Goal: Task Accomplishment & Management: Use online tool/utility

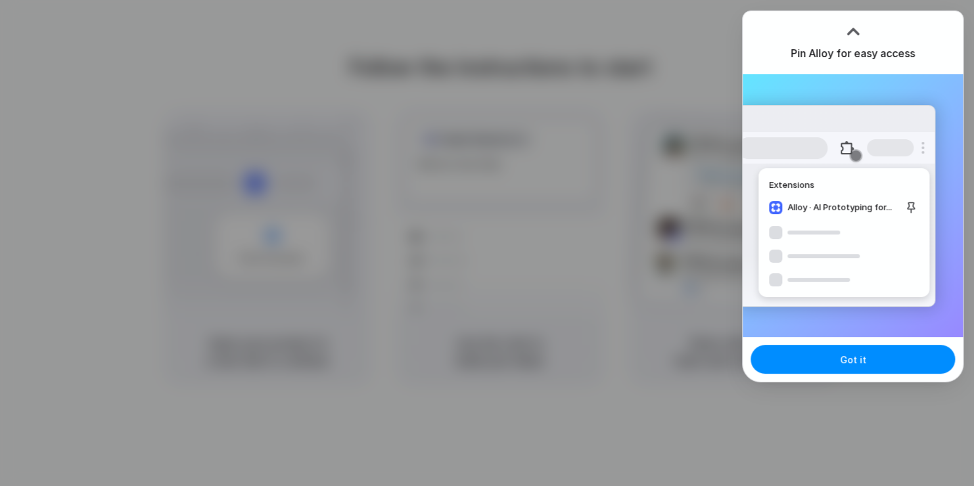
click at [524, 131] on div at bounding box center [487, 243] width 974 height 486
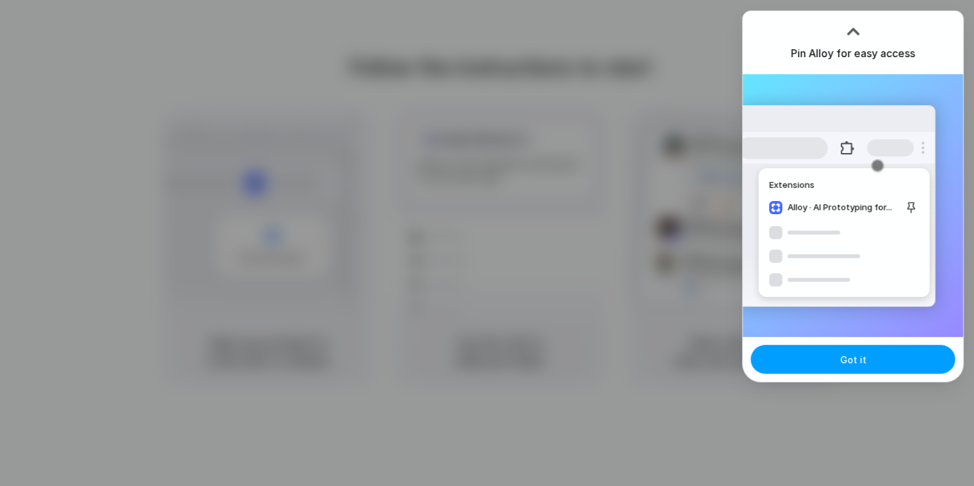
click at [878, 359] on button "Got it" at bounding box center [852, 359] width 204 height 29
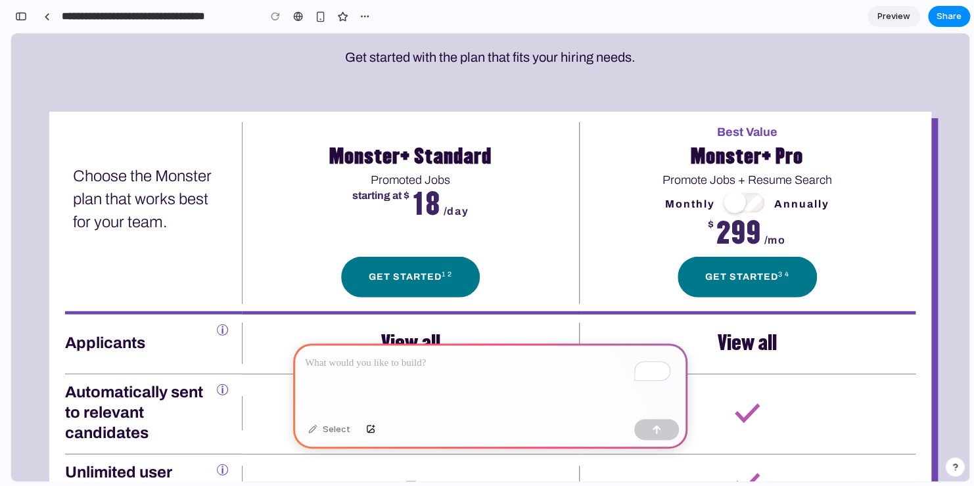
scroll to position [1643, 0]
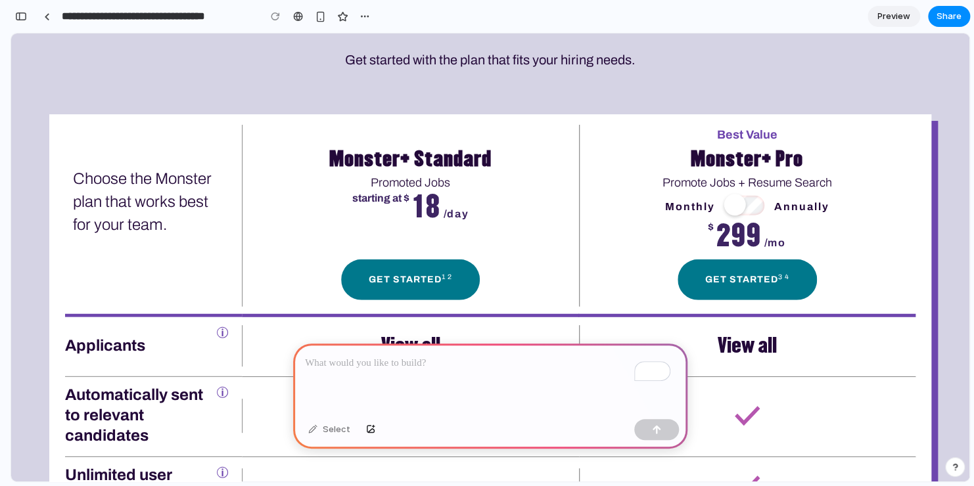
click at [446, 365] on p "To enrich screen reader interactions, please activate Accessibility in Grammarl…" at bounding box center [490, 363] width 371 height 16
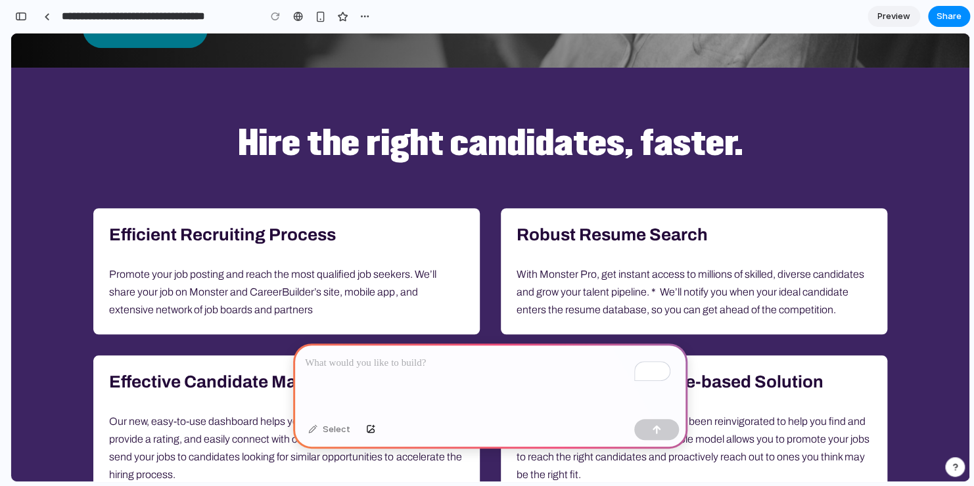
scroll to position [263, 0]
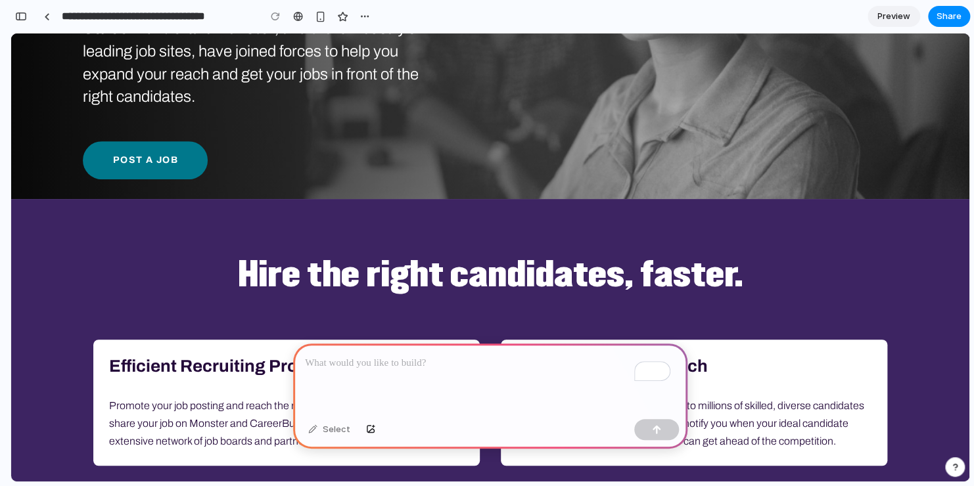
click at [610, 287] on h2 "Hire the right candidates, faster." at bounding box center [490, 275] width 814 height 46
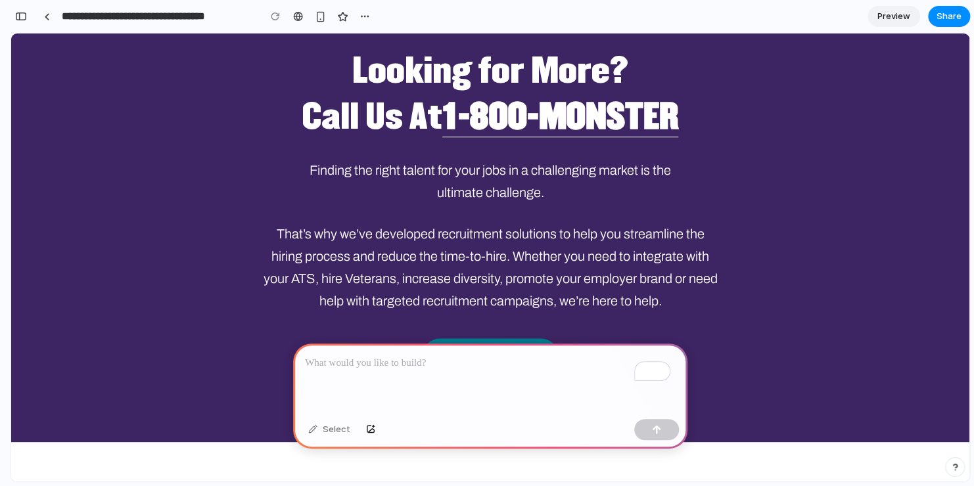
scroll to position [2760, 0]
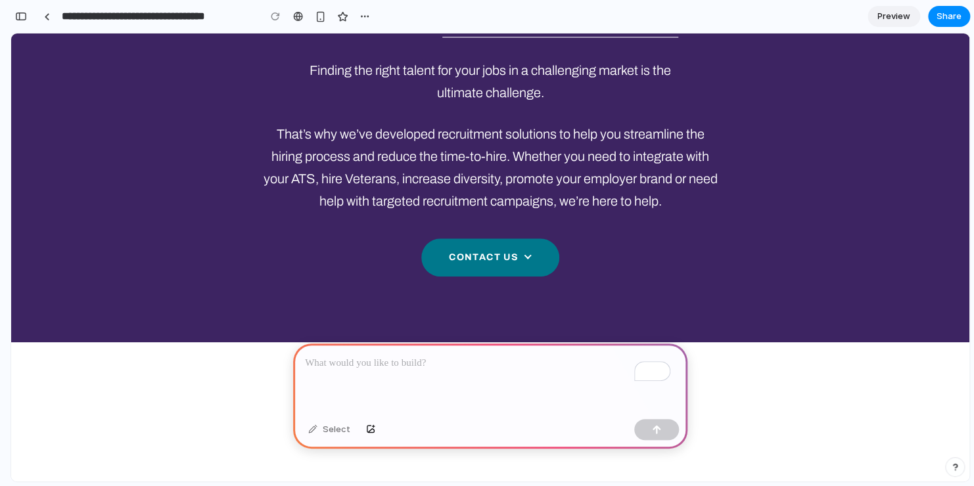
click at [436, 362] on p "To enrich screen reader interactions, please activate Accessibility in Grammarl…" at bounding box center [487, 363] width 365 height 16
click at [323, 434] on div "Select" at bounding box center [329, 429] width 55 height 21
click at [311, 430] on div "Select" at bounding box center [329, 429] width 55 height 21
drag, startPoint x: 467, startPoint y: 252, endPoint x: 594, endPoint y: 205, distance: 135.3
click at [593, 206] on div "Looking for More? Call Us At [PHONE_NUMBER] Finding the right talent for your j…" at bounding box center [489, 116] width 725 height 336
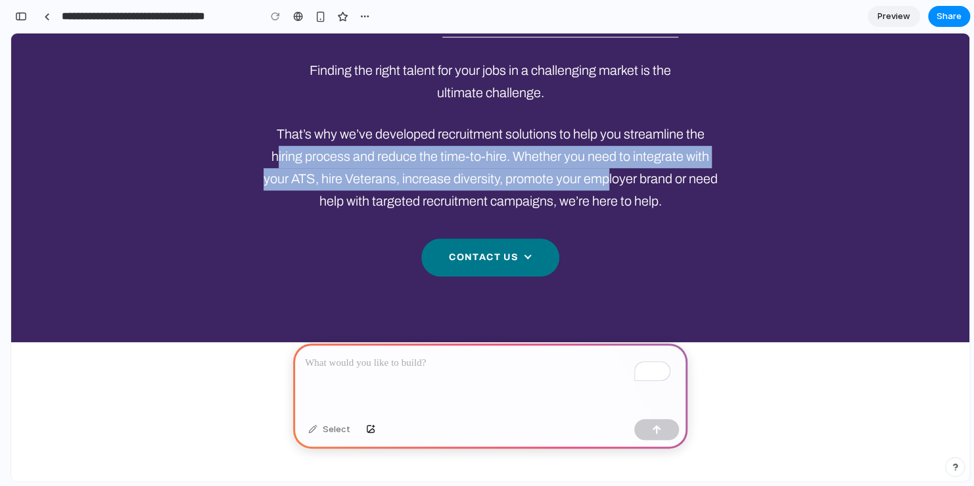
drag, startPoint x: 469, startPoint y: 153, endPoint x: 267, endPoint y: 154, distance: 202.4
click at [267, 154] on p "That’s why we’ve developed recruitment solutions to help you streamline the hir…" at bounding box center [490, 168] width 460 height 89
click at [323, 152] on p "That’s why we’ve developed recruitment solutions to help you streamline the hir…" at bounding box center [490, 168] width 460 height 89
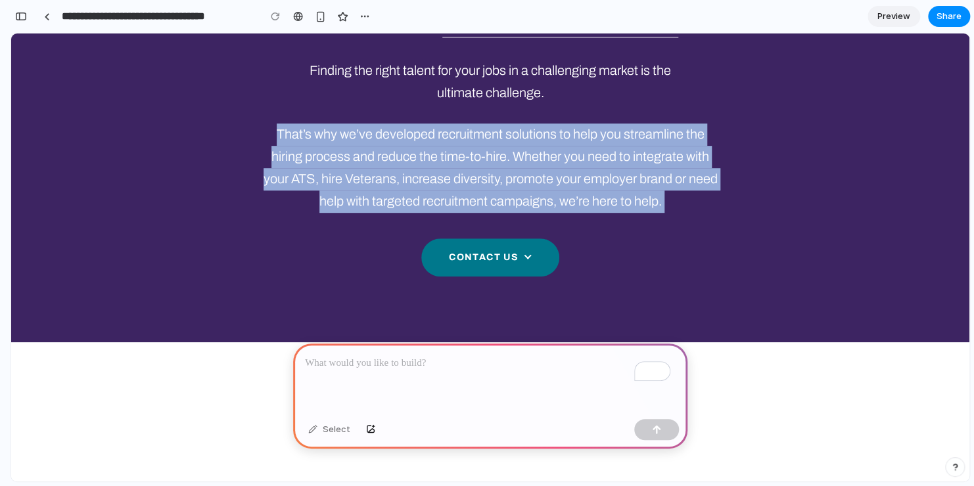
click at [323, 152] on p "That’s why we’ve developed recruitment solutions to help you streamline the hir…" at bounding box center [490, 168] width 460 height 89
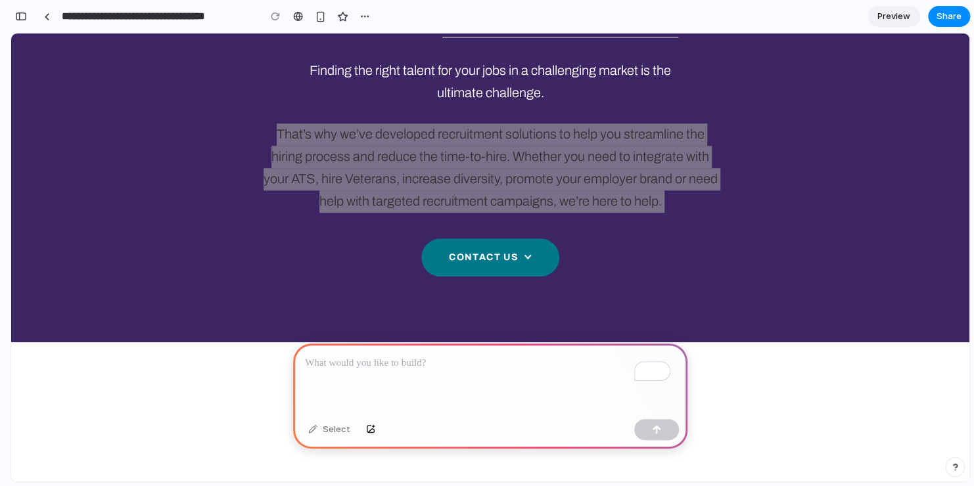
click at [380, 359] on p "To enrich screen reader interactions, please activate Accessibility in Grammarl…" at bounding box center [487, 363] width 365 height 16
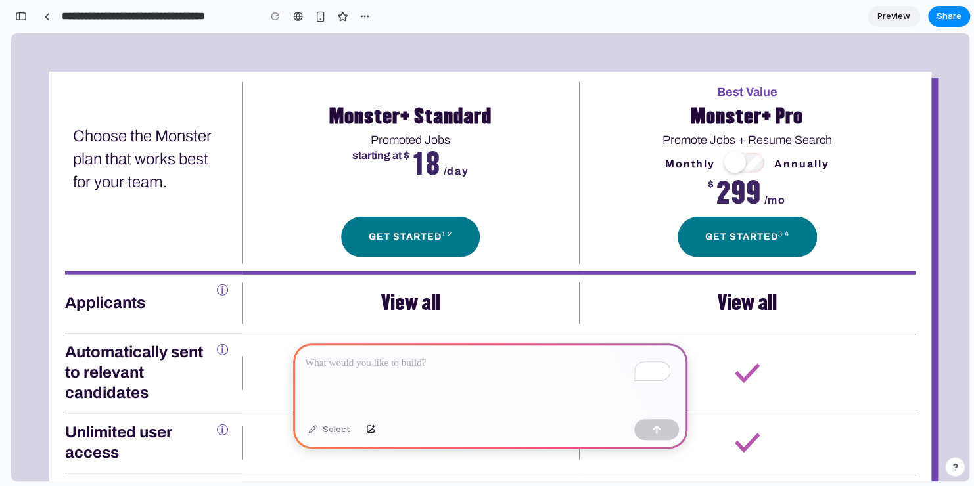
scroll to position [1577, 0]
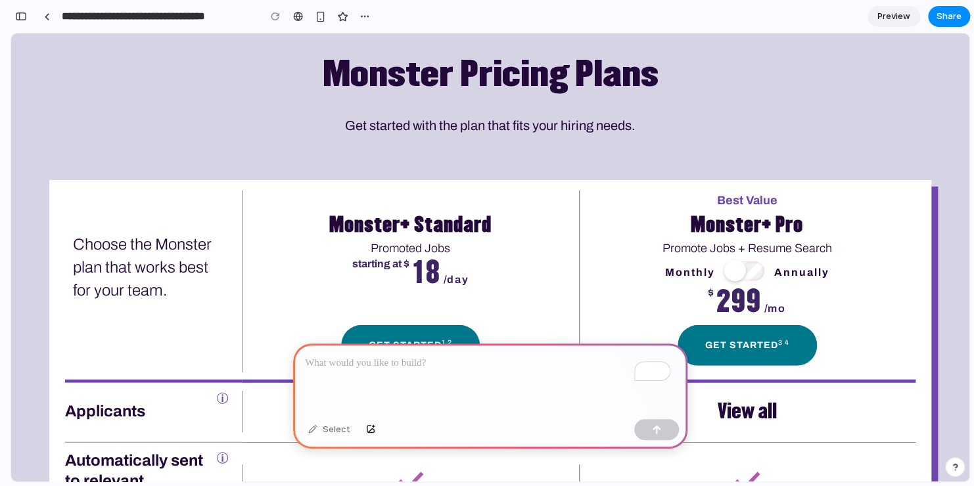
click at [409, 85] on h2 "Monster Pricing Plans" at bounding box center [490, 69] width 460 height 84
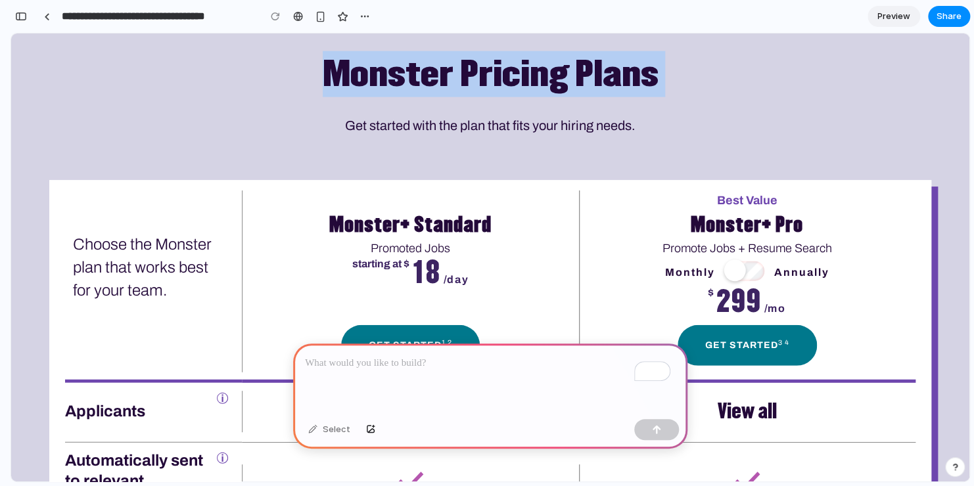
click at [409, 85] on h2 "Monster Pricing Plans" at bounding box center [490, 69] width 460 height 84
click at [382, 360] on p "To enrich screen reader interactions, please activate Accessibility in Grammarl…" at bounding box center [487, 363] width 365 height 16
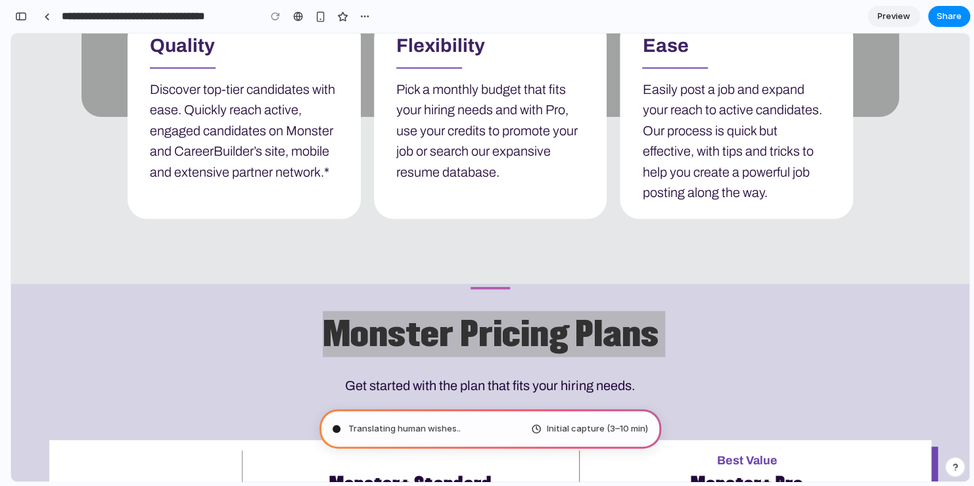
scroll to position [1446, 0]
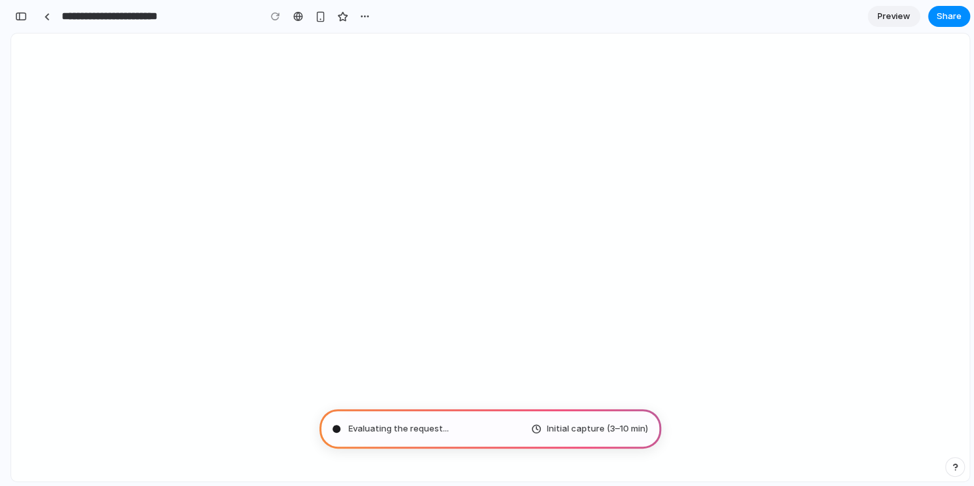
type input "**********"
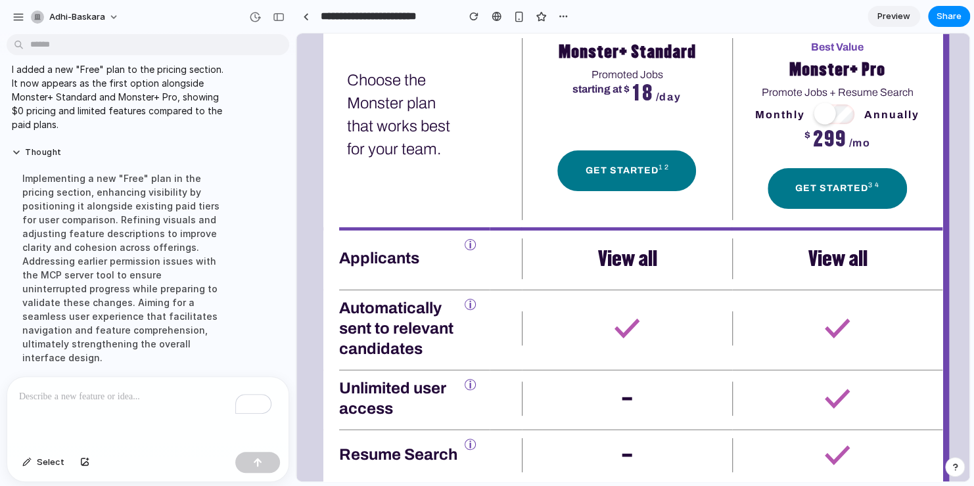
scroll to position [1971, 0]
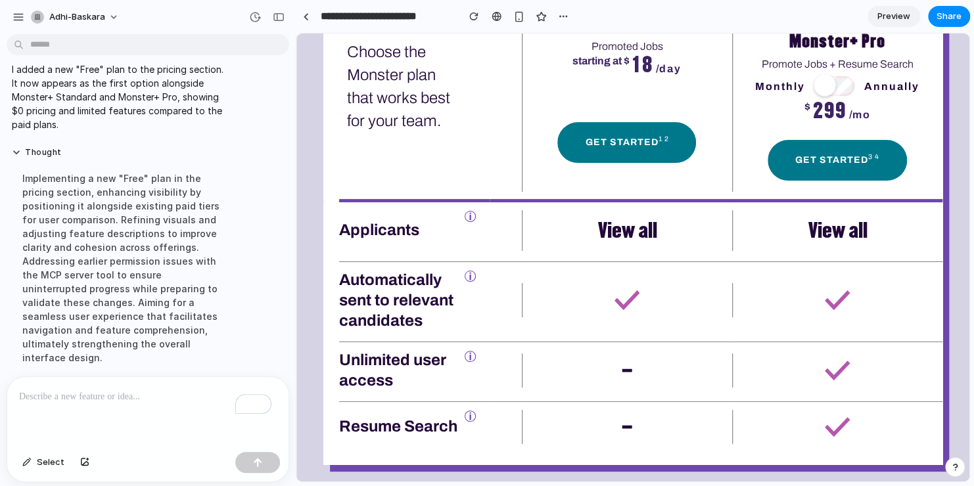
click at [753, 469] on div "Choose the Monster plan that works best for your team. Applicants info Automati…" at bounding box center [632, 314] width 673 height 630
drag, startPoint x: 753, startPoint y: 469, endPoint x: 740, endPoint y: 481, distance: 17.2
click at [740, 481] on div "Choose the Monster plan that works best for your team. Applicants info Automati…" at bounding box center [632, 314] width 673 height 630
drag, startPoint x: 739, startPoint y: 484, endPoint x: 665, endPoint y: 482, distance: 74.3
click at [673, 483] on div "**********" at bounding box center [635, 243] width 678 height 486
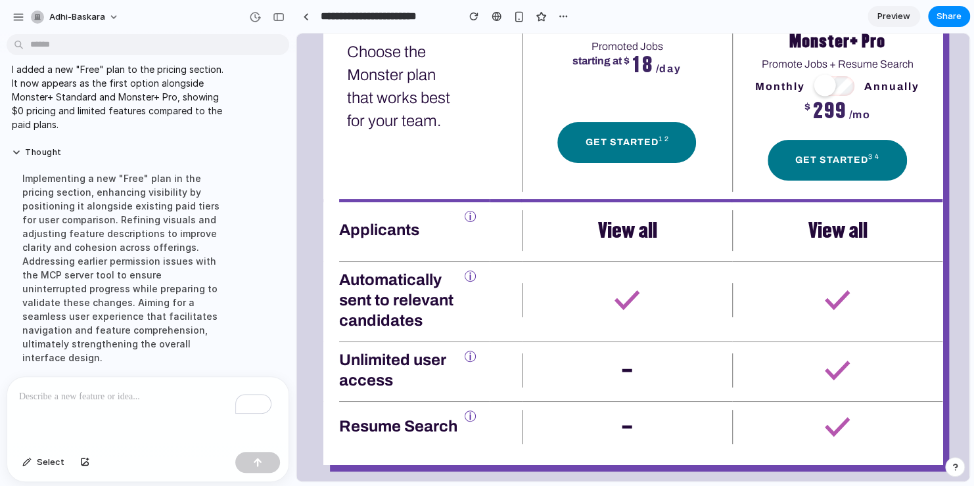
drag, startPoint x: 476, startPoint y: 463, endPoint x: 463, endPoint y: 463, distance: 12.5
click at [463, 463] on div "Choose the Monster plan that works best for your team. Applicants info Automati…" at bounding box center [632, 232] width 619 height 466
drag, startPoint x: 471, startPoint y: 467, endPoint x: 430, endPoint y: 461, distance: 41.8
click at [430, 461] on div "Choose the Monster plan that works best for your team. Applicants info Automati…" at bounding box center [632, 314] width 673 height 630
drag, startPoint x: 448, startPoint y: 462, endPoint x: 424, endPoint y: 455, distance: 24.5
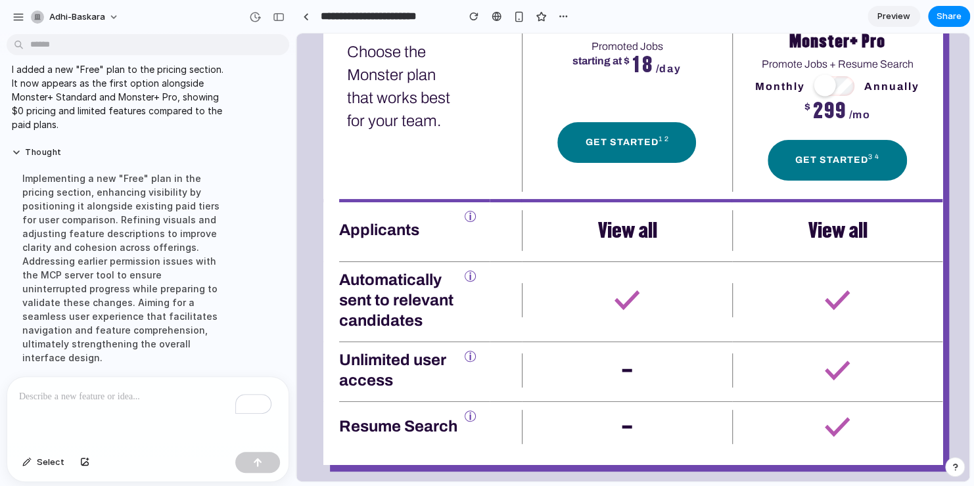
click at [423, 458] on div "Choose the Monster plan that works best for your team. Applicants info Automati…" at bounding box center [632, 232] width 619 height 466
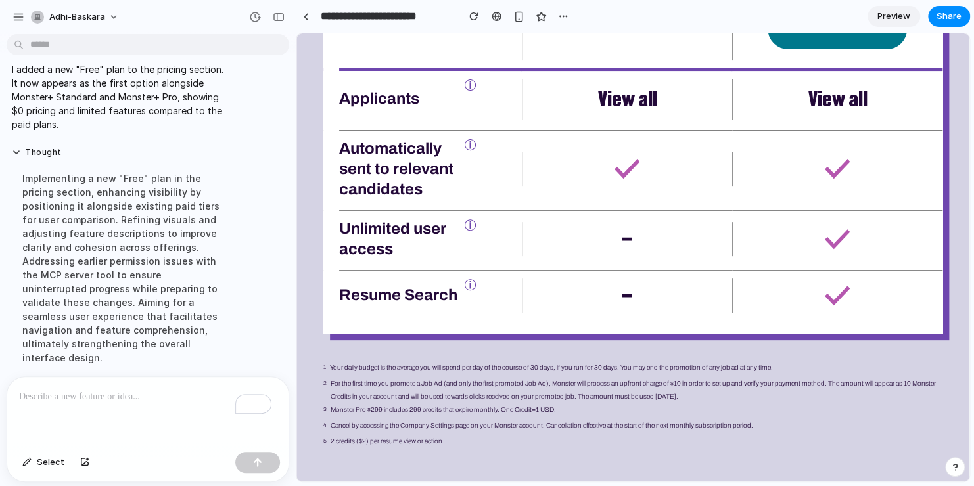
scroll to position [2037, 0]
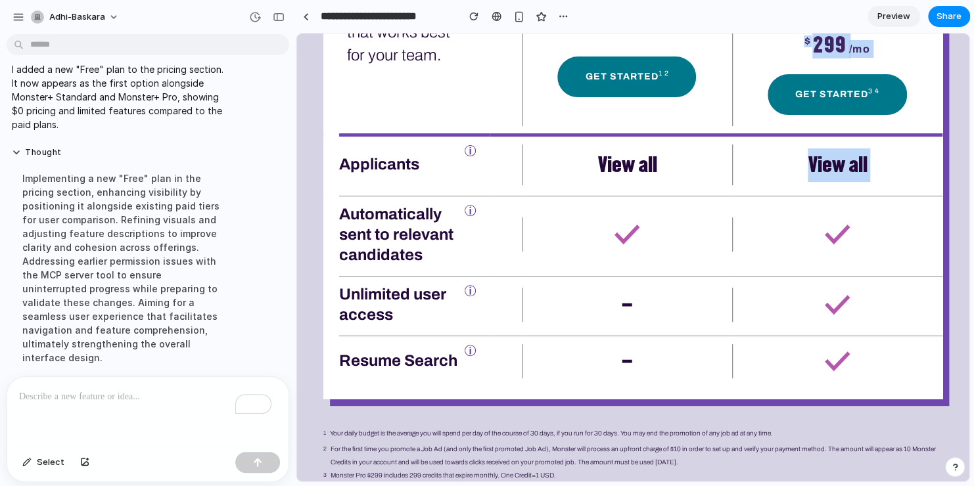
drag, startPoint x: 598, startPoint y: 251, endPoint x: 725, endPoint y: 273, distance: 129.4
click at [725, 273] on div "Free Basic Job Posting $0 / Get Started Applicants info Limited Automatically s…" at bounding box center [541, 166] width 460 height 445
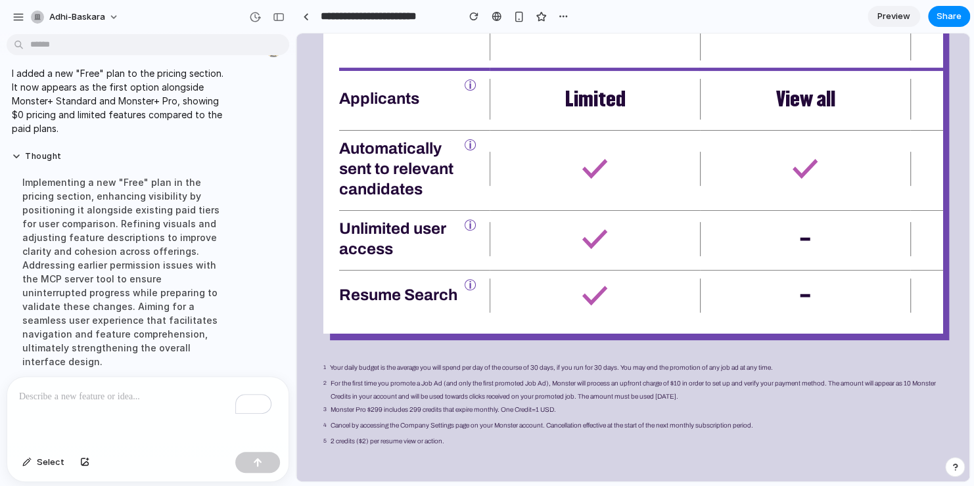
scroll to position [78, 0]
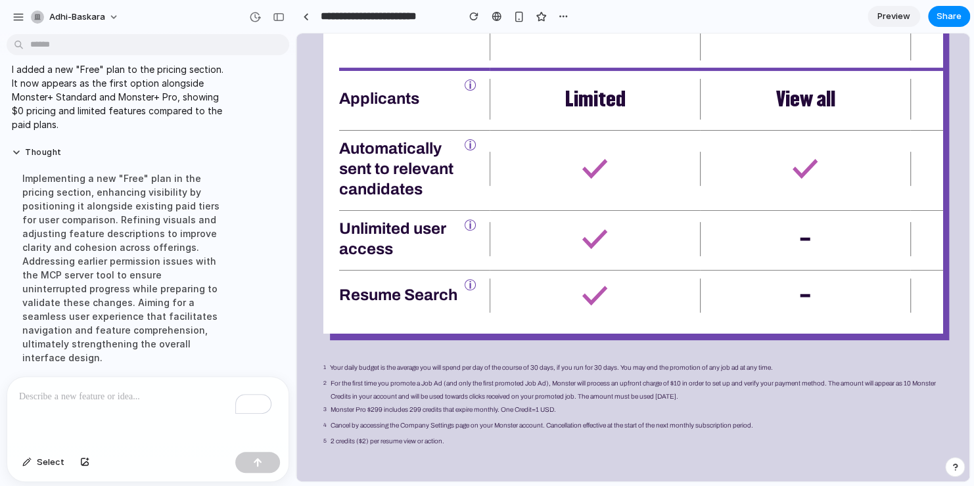
click at [123, 313] on div "Implementing a new "Free" plan in the pricing section, enhancing visibility by …" at bounding box center [121, 268] width 219 height 209
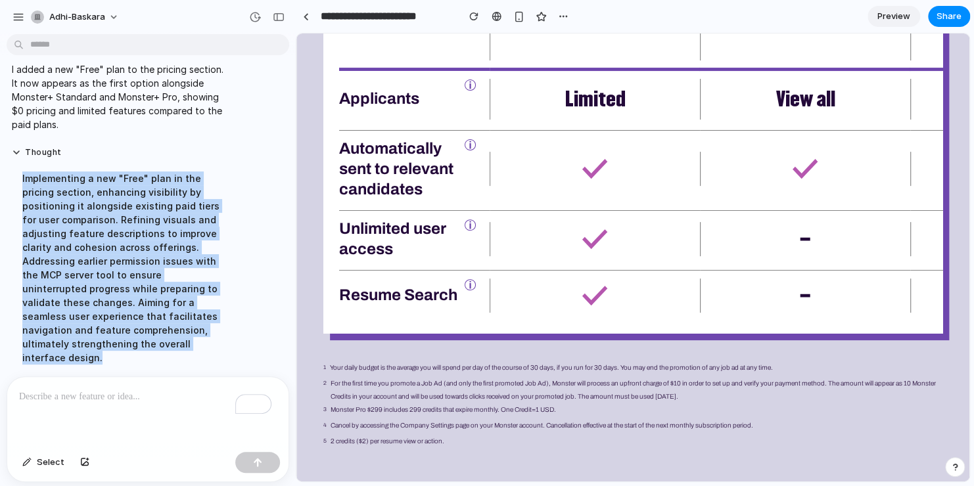
click at [123, 313] on div "Implementing a new "Free" plan in the pricing section, enhancing visibility by …" at bounding box center [121, 268] width 219 height 209
drag, startPoint x: 123, startPoint y: 313, endPoint x: 148, endPoint y: 341, distance: 37.7
click at [148, 341] on div "Implementing a new "Free" plan in the pricing section, enhancing visibility by …" at bounding box center [121, 268] width 219 height 209
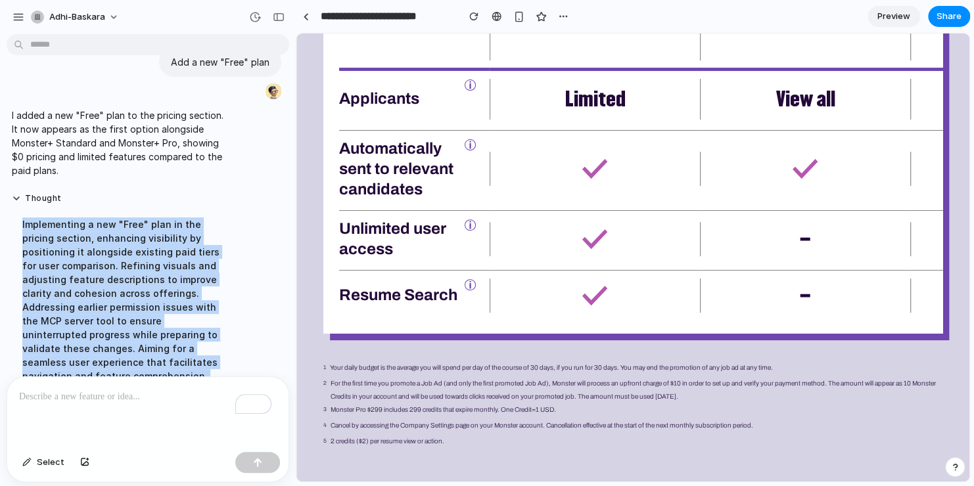
scroll to position [12, 0]
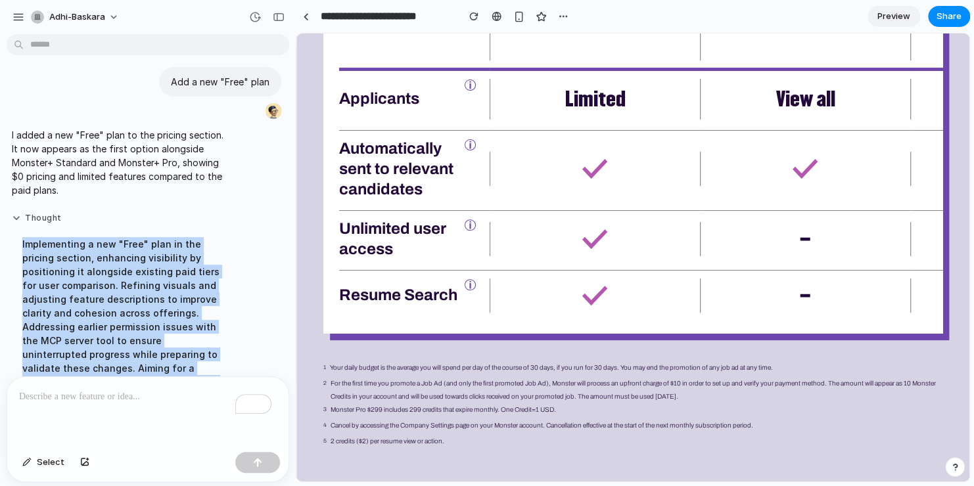
click at [30, 218] on button "Thought" at bounding box center [121, 218] width 219 height 11
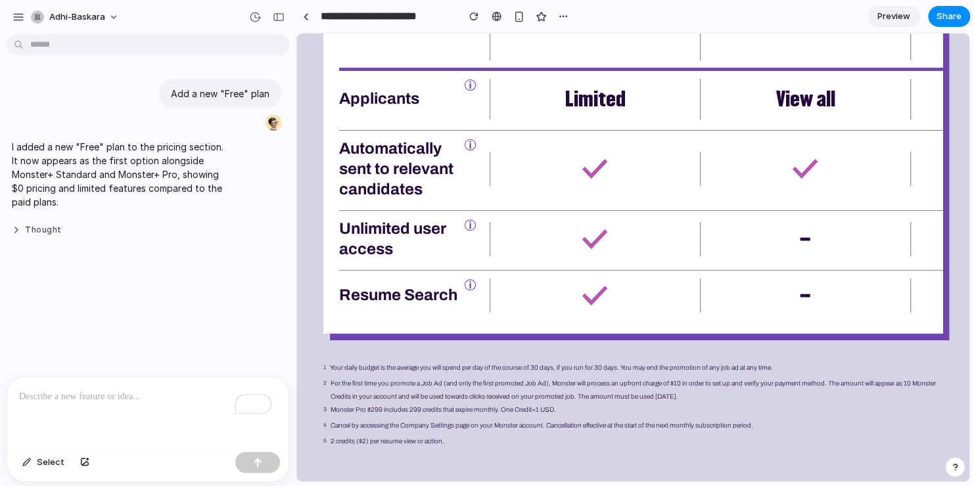
click at [17, 234] on button "Thought" at bounding box center [121, 230] width 219 height 11
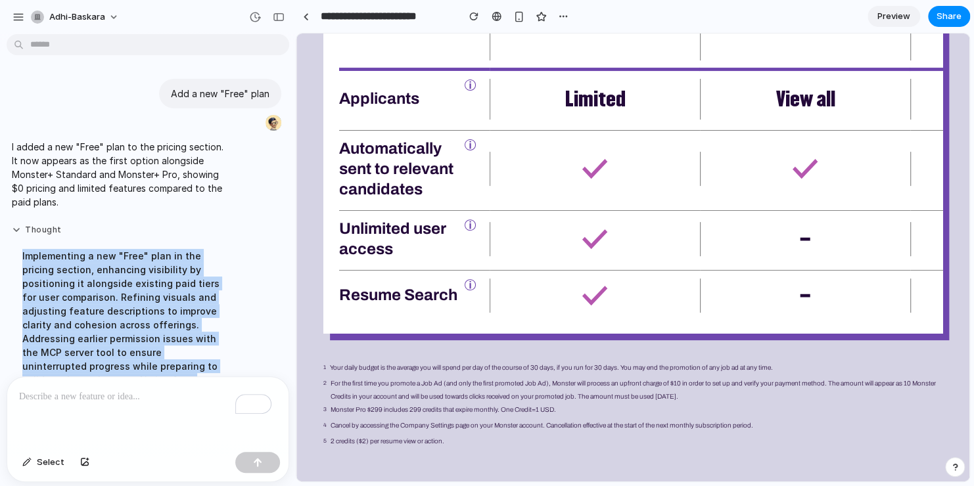
click at [18, 231] on button "Thought" at bounding box center [121, 230] width 219 height 11
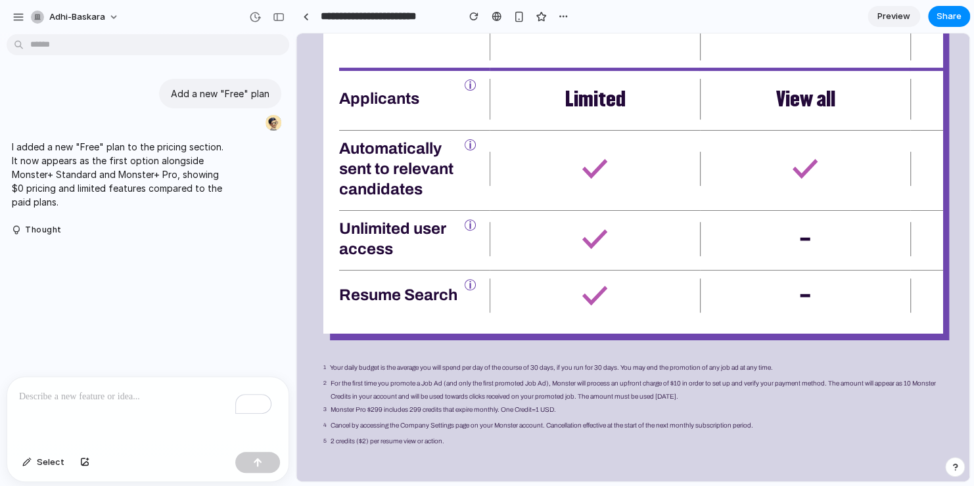
click at [106, 200] on p "I added a new "Free" plan to the pricing section. It now appears as the first o…" at bounding box center [121, 174] width 219 height 69
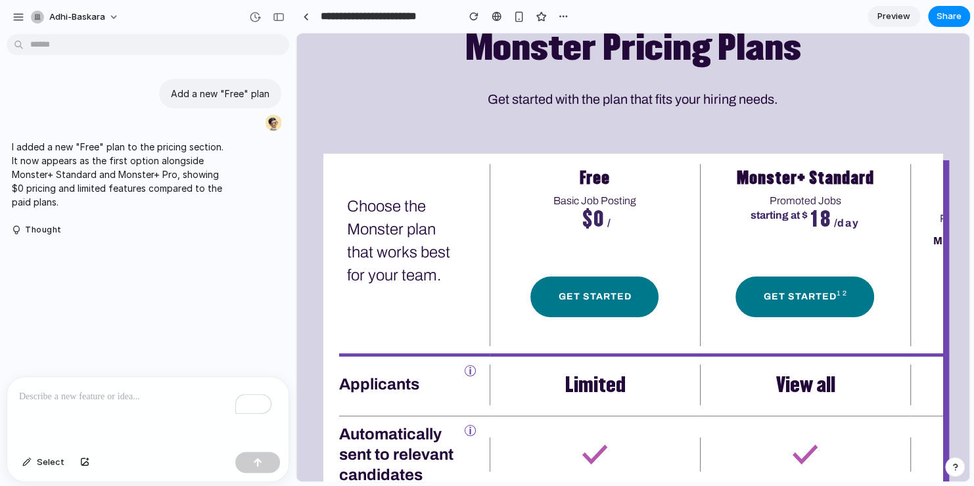
scroll to position [1840, 0]
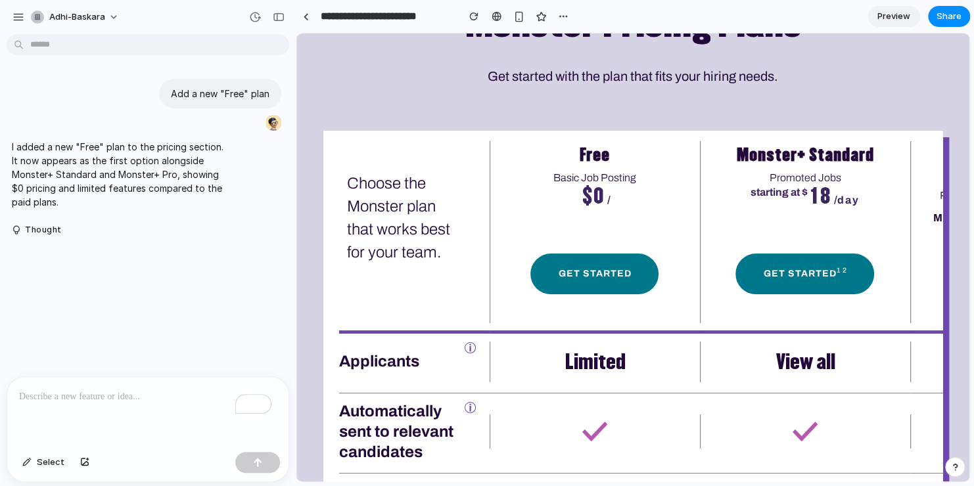
click at [422, 90] on h3 "Get started with the plan that fits your hiring needs." at bounding box center [633, 93] width 456 height 50
